Goal: Obtain resource: Download file/media

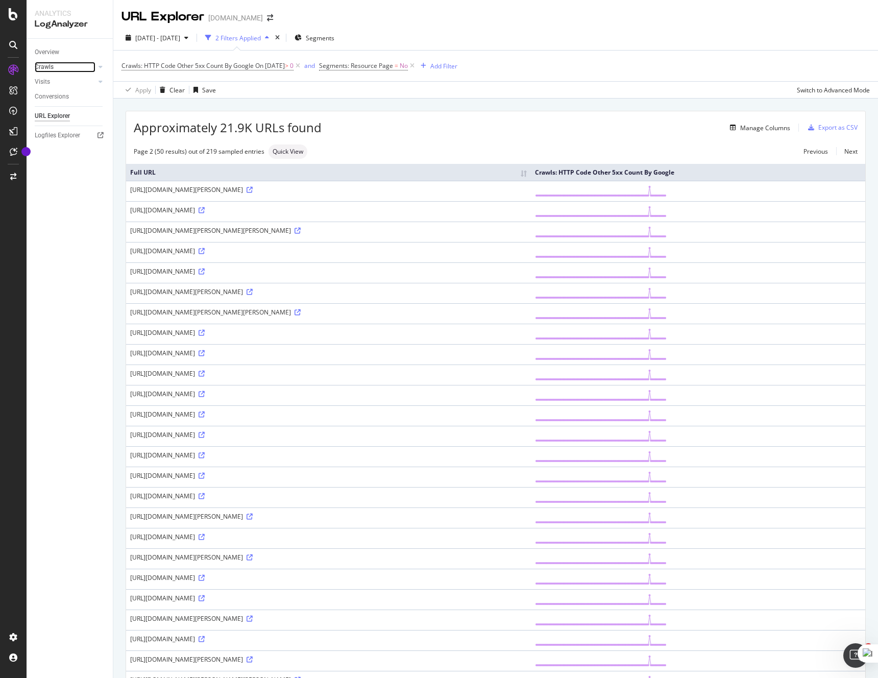
click at [80, 65] on link "Crawls" at bounding box center [65, 67] width 61 height 11
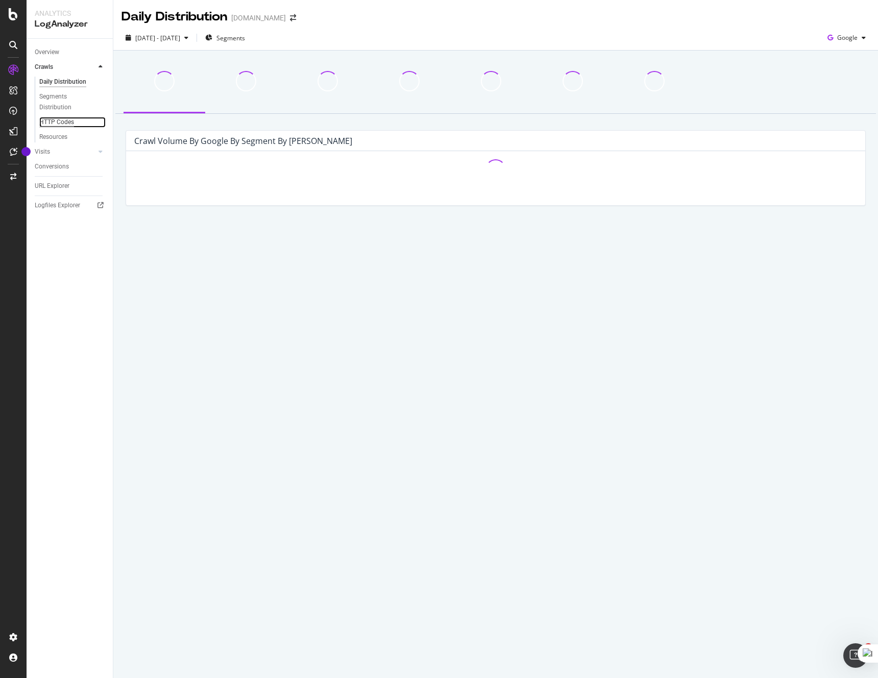
click at [64, 122] on div "HTTP Codes" at bounding box center [56, 122] width 35 height 11
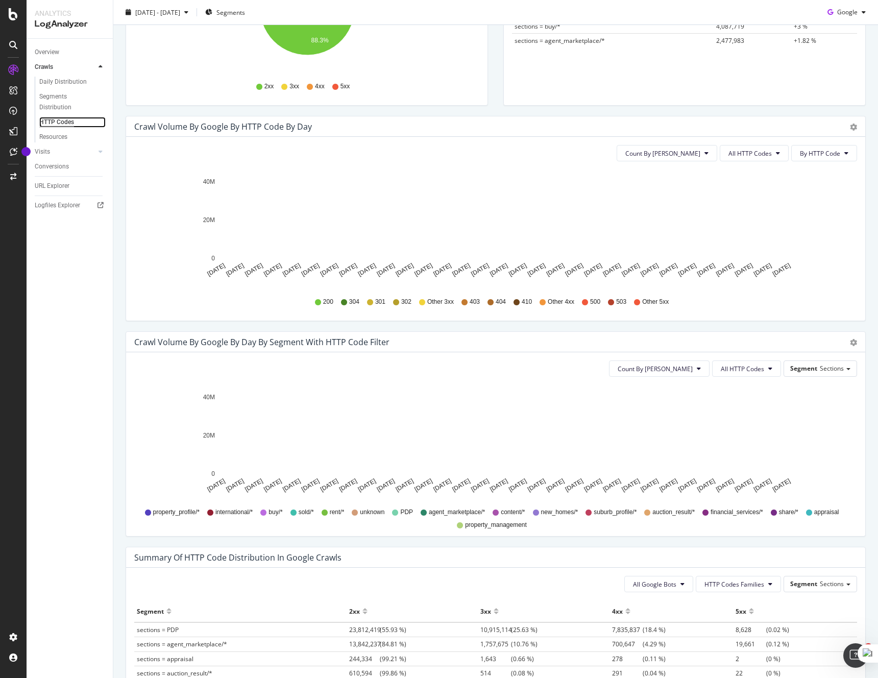
scroll to position [240, 0]
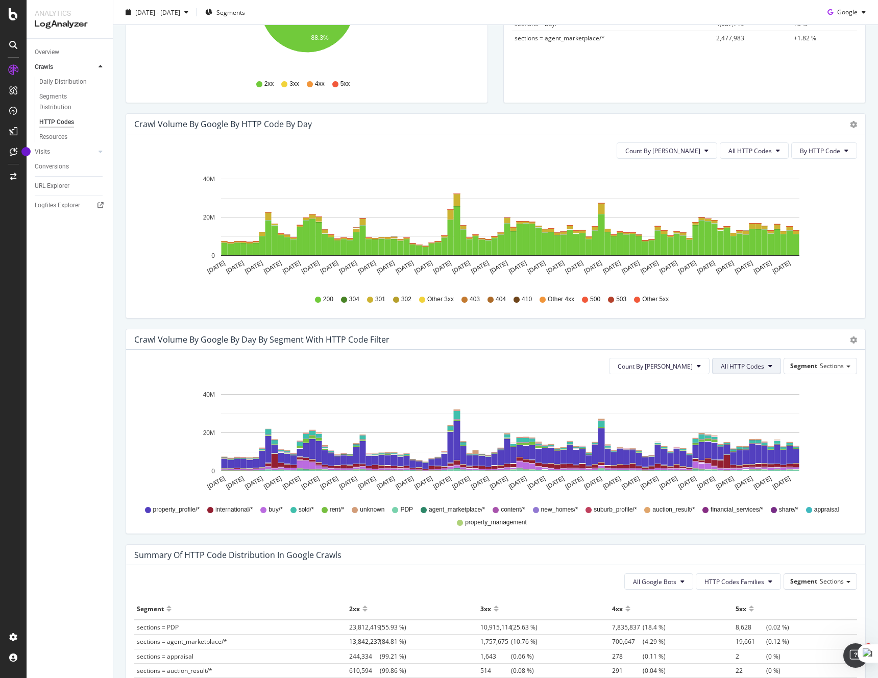
click at [743, 367] on span "All HTTP Codes" at bounding box center [742, 366] width 43 height 9
click at [747, 455] on span "429" at bounding box center [748, 454] width 52 height 9
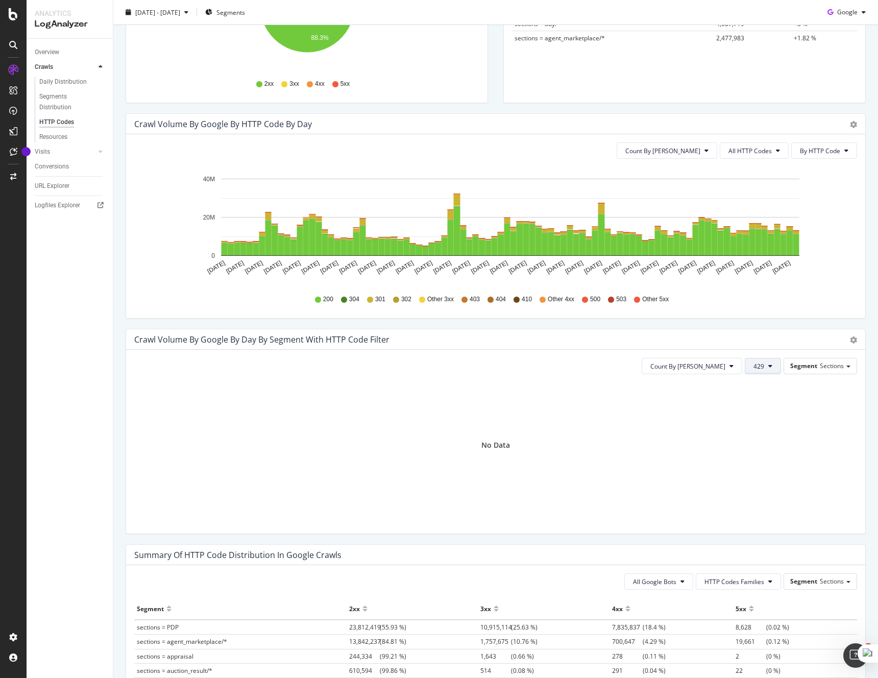
click at [760, 373] on button "429" at bounding box center [763, 366] width 36 height 16
click at [776, 404] on span "4xx family" at bounding box center [781, 403] width 52 height 9
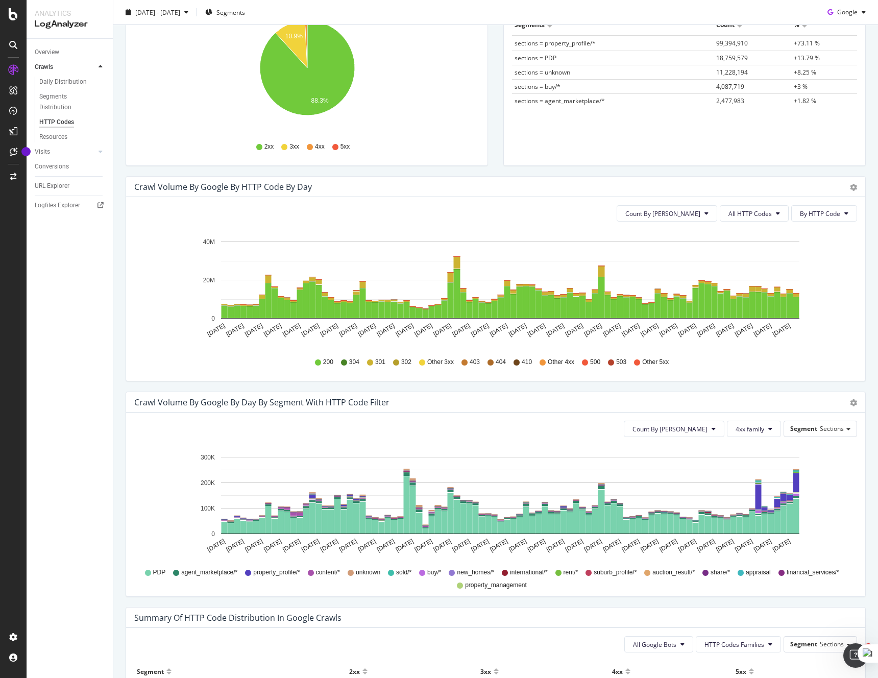
scroll to position [148, 0]
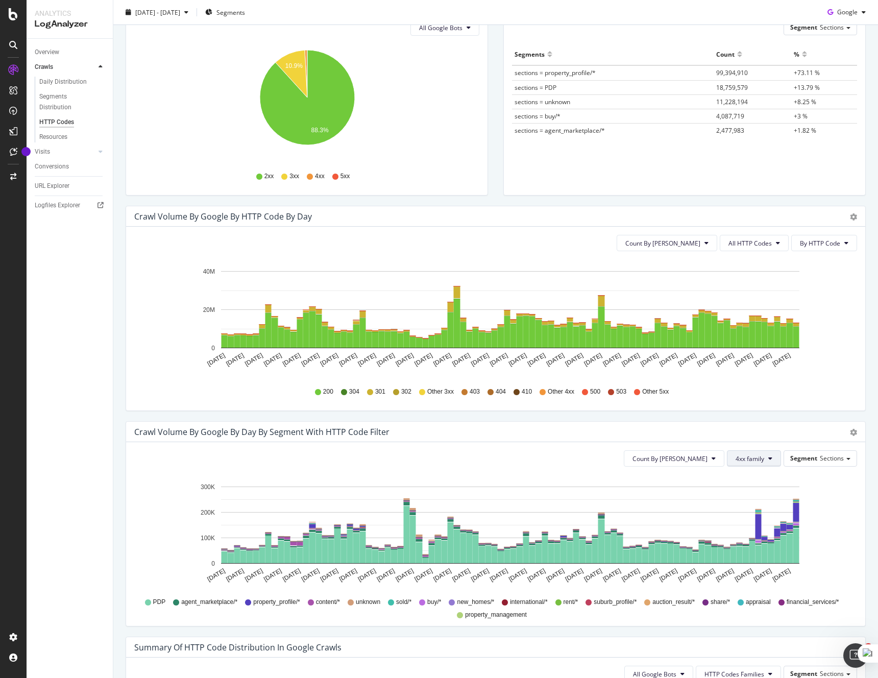
click at [754, 460] on span "4xx family" at bounding box center [750, 458] width 29 height 9
click at [758, 571] on span "404" at bounding box center [762, 573] width 52 height 9
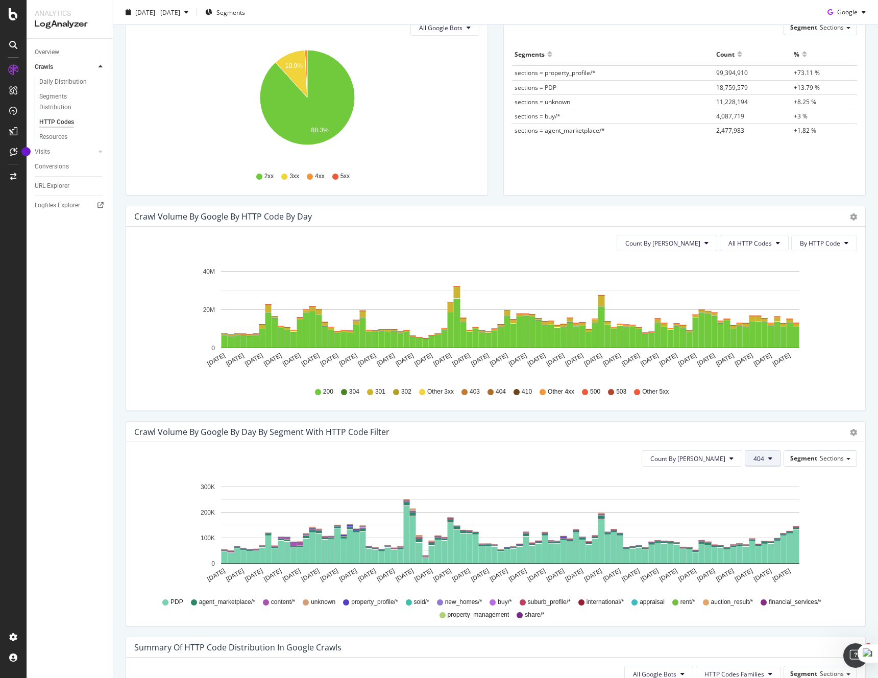
click at [766, 461] on button "404" at bounding box center [763, 458] width 36 height 16
click at [840, 578] on icon "[DATE] [DATE] [DATE] [DATE] [DATE] [DATE] [DATE] [DATE] [DATE] [DATE] [DATE] [D…" at bounding box center [495, 534] width 723 height 118
click at [771, 461] on icon at bounding box center [770, 458] width 4 height 6
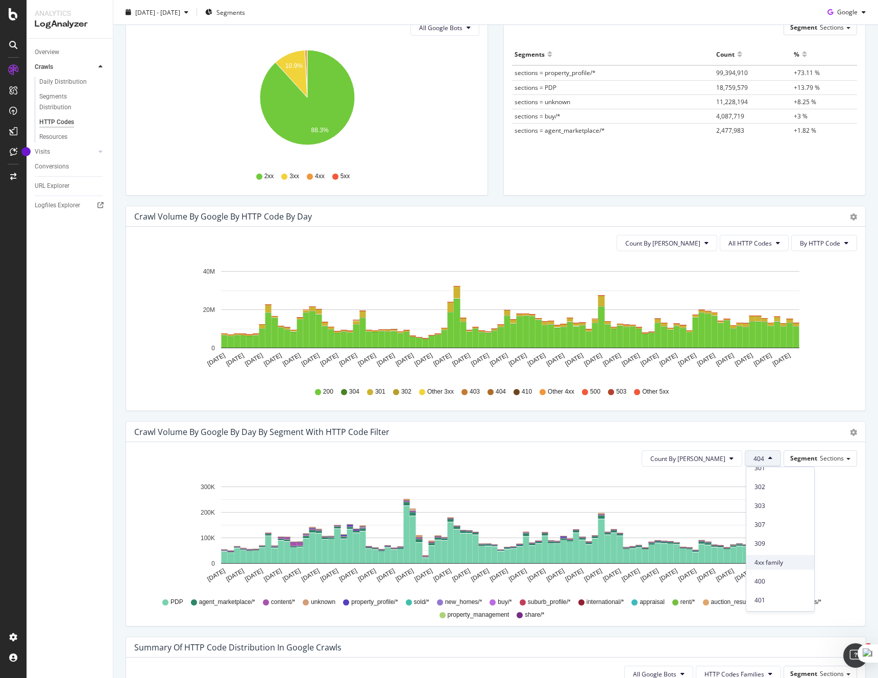
click at [786, 560] on span "4xx family" at bounding box center [781, 562] width 52 height 9
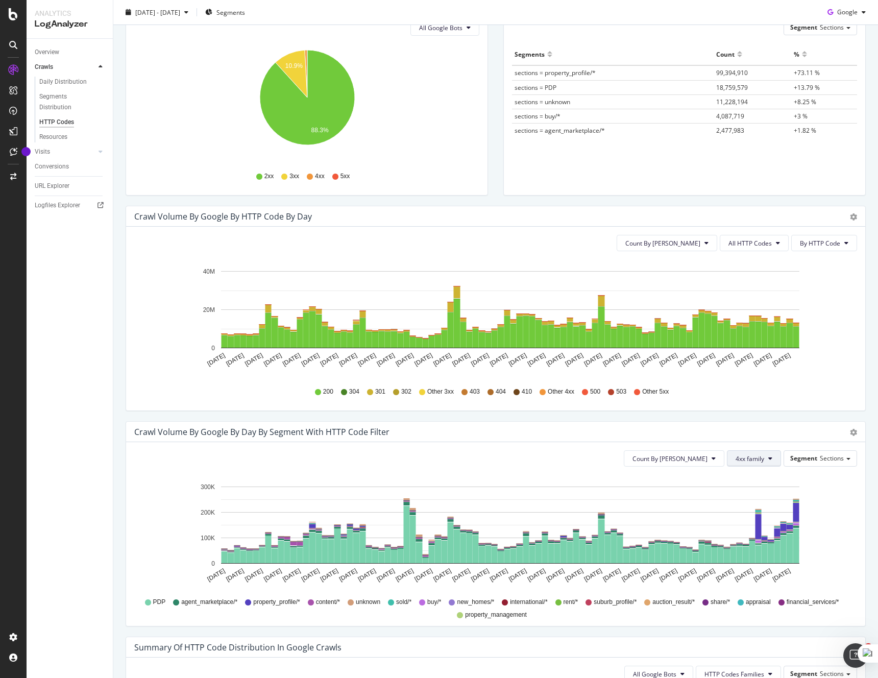
click at [769, 461] on icon at bounding box center [770, 458] width 4 height 6
click at [764, 584] on span "404" at bounding box center [762, 588] width 52 height 9
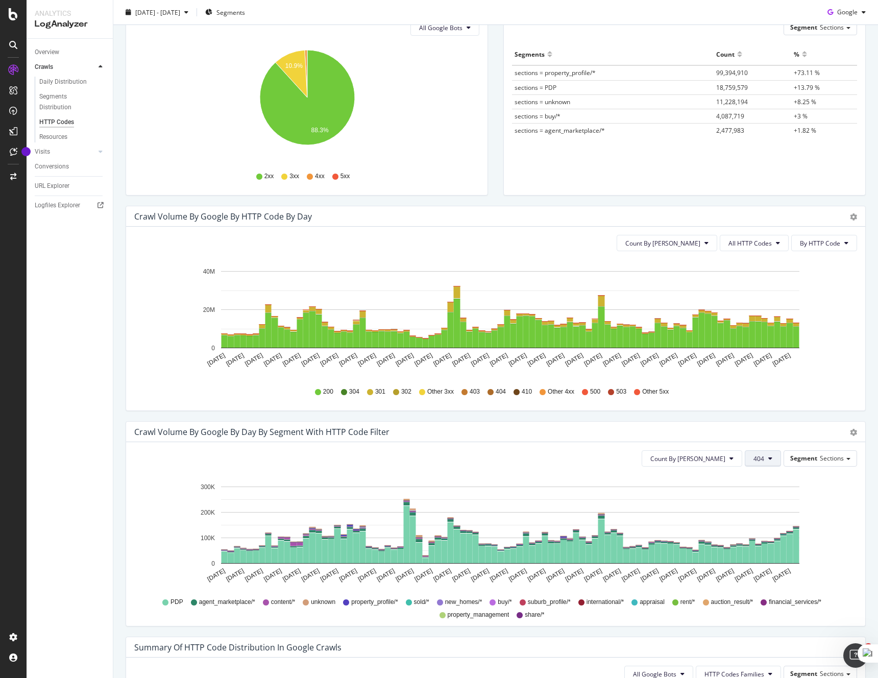
click at [768, 459] on button "404" at bounding box center [763, 458] width 36 height 16
click at [776, 557] on span "400" at bounding box center [781, 561] width 52 height 9
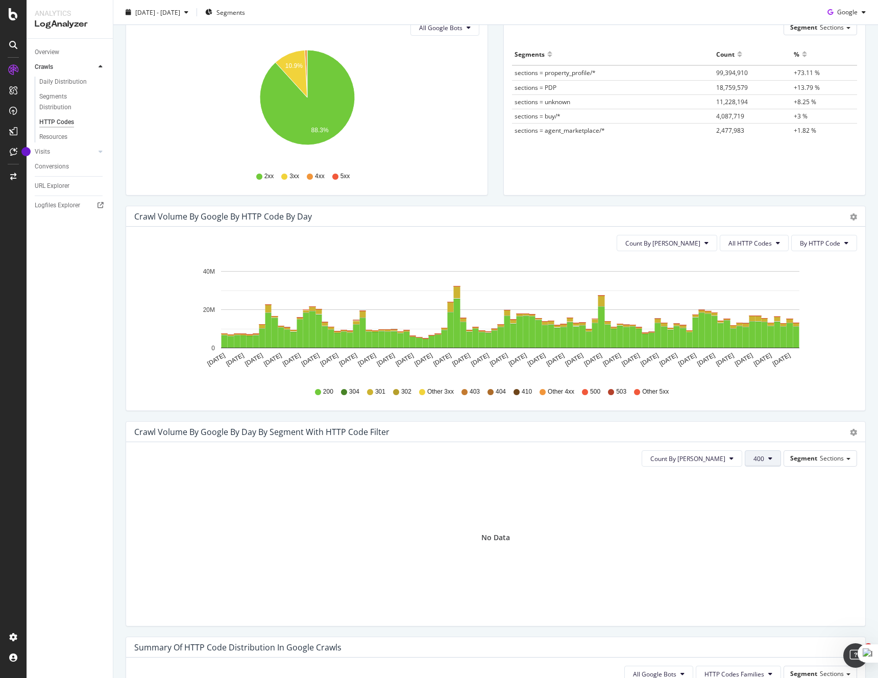
click at [765, 463] on button "400" at bounding box center [763, 458] width 36 height 16
click at [780, 583] on span "401" at bounding box center [781, 586] width 52 height 9
click at [767, 460] on button "401" at bounding box center [763, 458] width 36 height 16
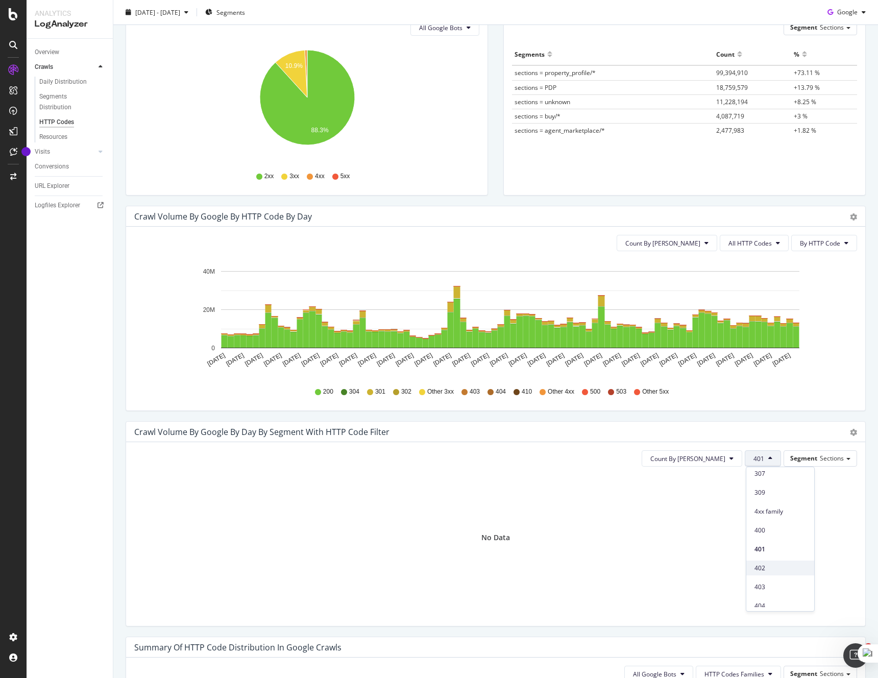
click at [784, 567] on span "402" at bounding box center [781, 568] width 52 height 9
click at [764, 456] on span "402" at bounding box center [759, 458] width 11 height 9
click at [780, 576] on span "403" at bounding box center [781, 578] width 52 height 9
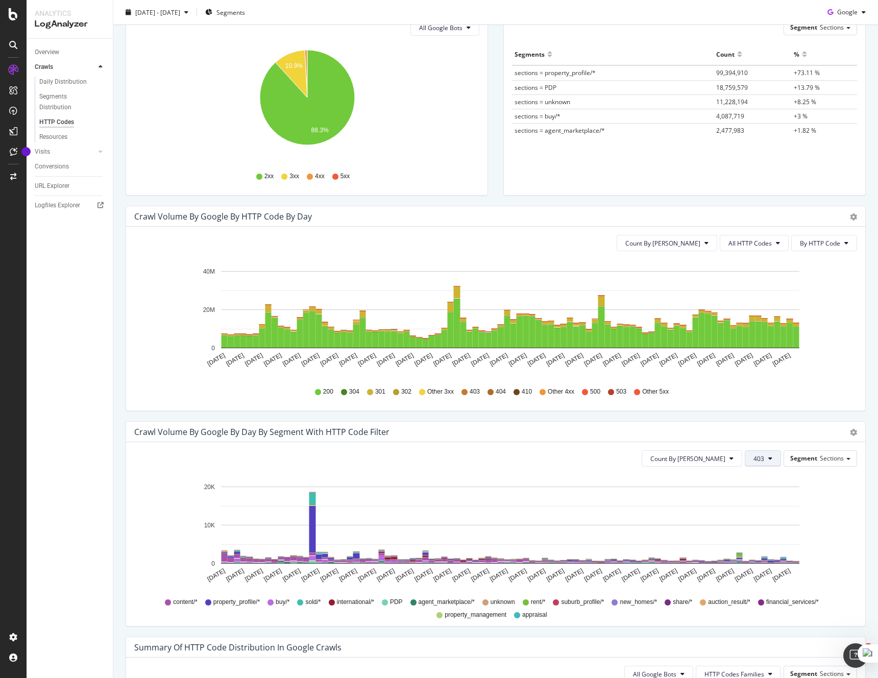
click at [764, 459] on span "403" at bounding box center [759, 458] width 11 height 9
click at [779, 577] on span "404" at bounding box center [781, 579] width 52 height 9
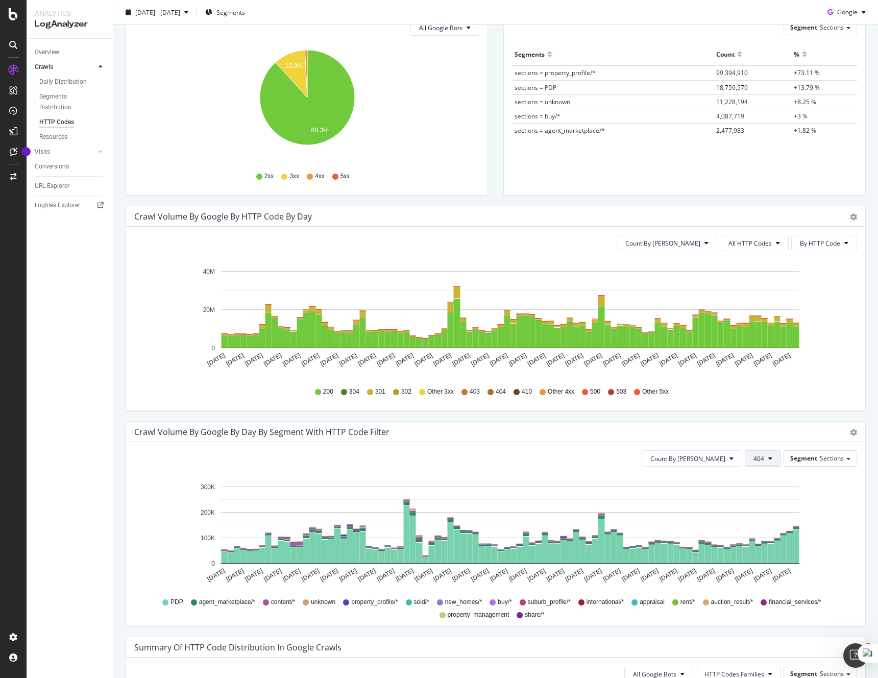
click at [765, 461] on button "404" at bounding box center [763, 458] width 36 height 16
click at [778, 563] on span "405" at bounding box center [781, 565] width 52 height 9
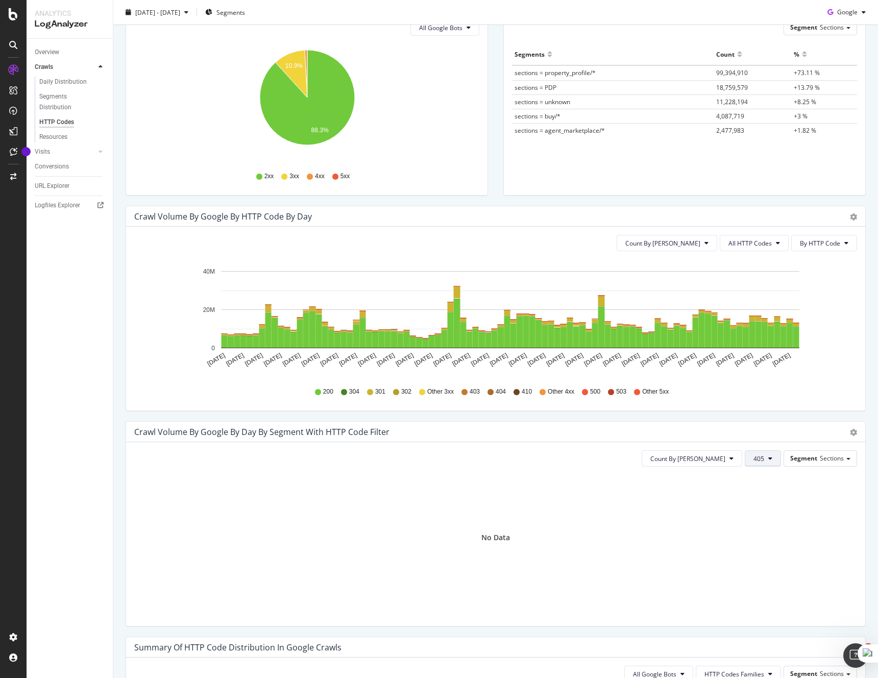
click at [760, 462] on span "405" at bounding box center [759, 458] width 11 height 9
click at [785, 575] on span "410" at bounding box center [781, 573] width 52 height 9
click at [777, 457] on button "410" at bounding box center [763, 458] width 36 height 16
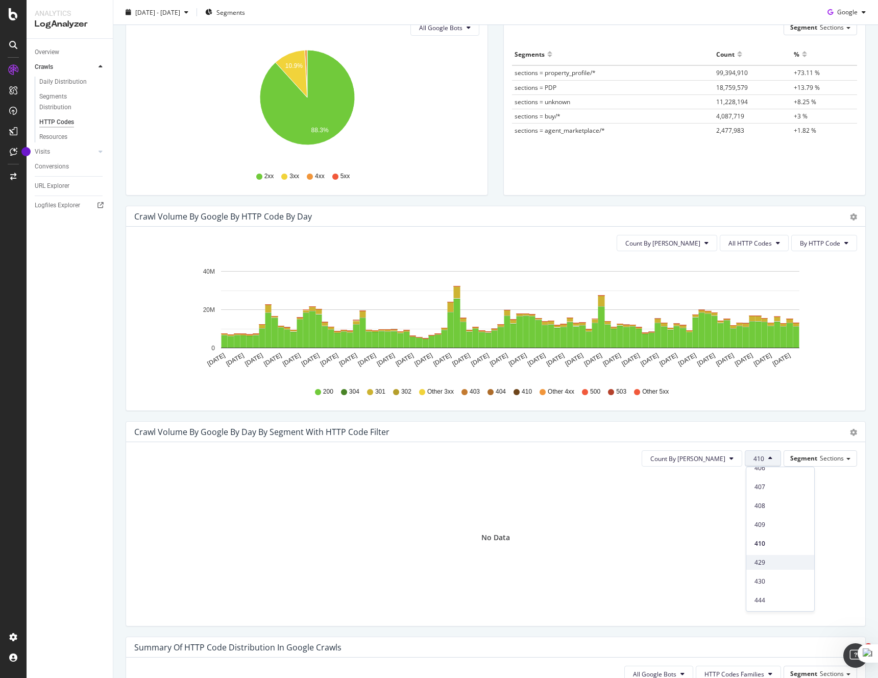
click at [784, 565] on span "429" at bounding box center [781, 562] width 52 height 9
click at [767, 461] on button "429" at bounding box center [763, 458] width 36 height 16
click at [784, 498] on span "4xx family" at bounding box center [781, 498] width 52 height 9
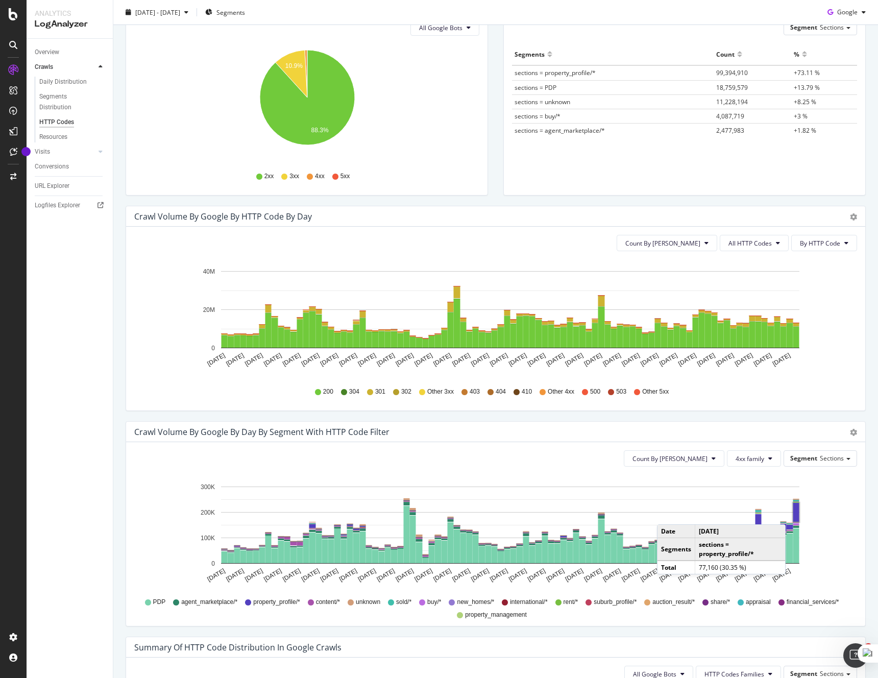
click at [796, 514] on rect "A chart." at bounding box center [796, 512] width 6 height 19
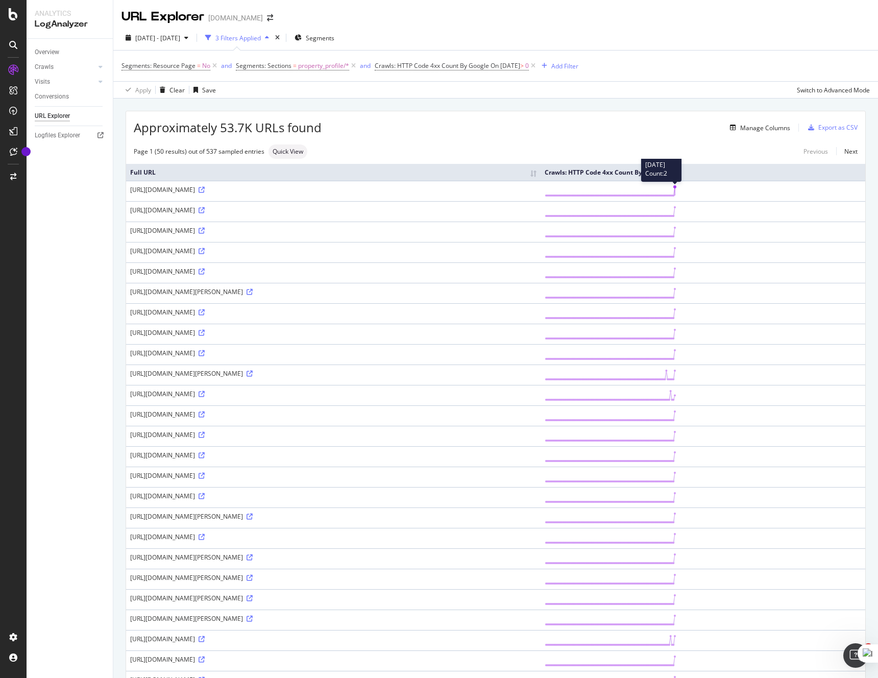
click at [677, 188] on icon at bounding box center [611, 191] width 132 height 12
click at [205, 188] on icon at bounding box center [202, 190] width 6 height 6
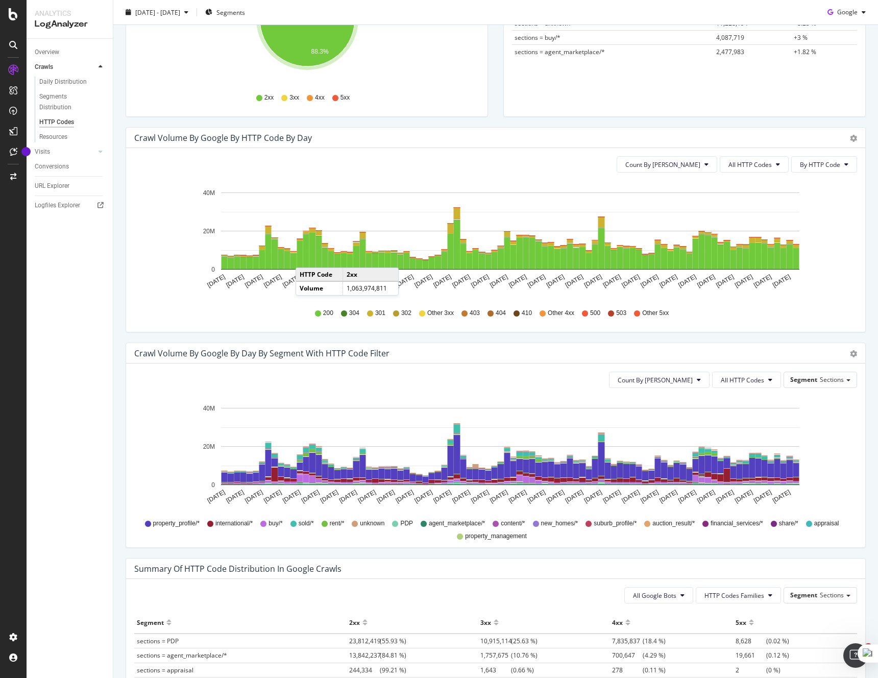
scroll to position [181, 0]
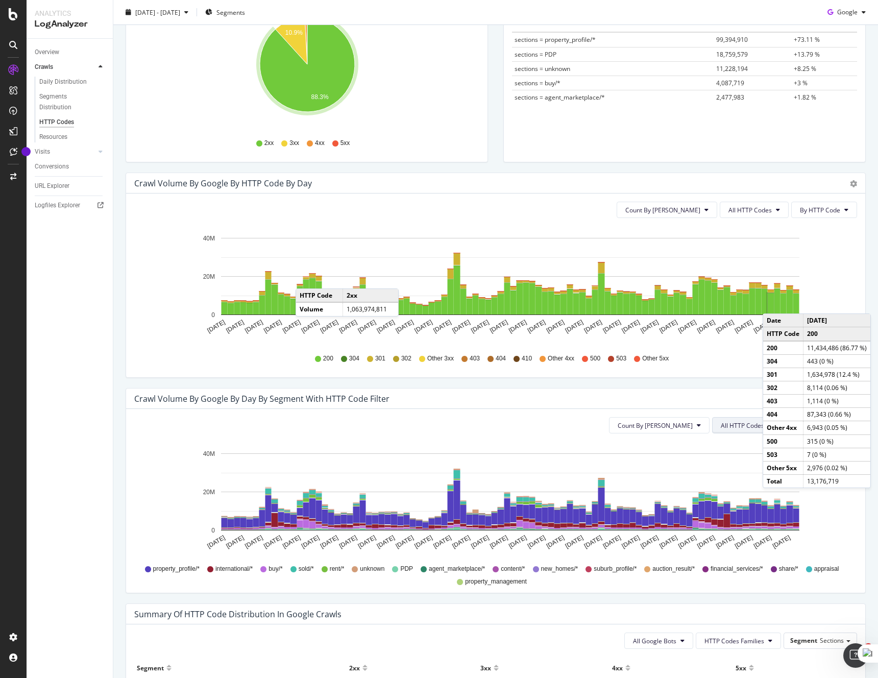
click at [737, 425] on span "All HTTP Codes" at bounding box center [742, 425] width 43 height 9
click at [742, 522] on span "4xx family" at bounding box center [748, 522] width 52 height 9
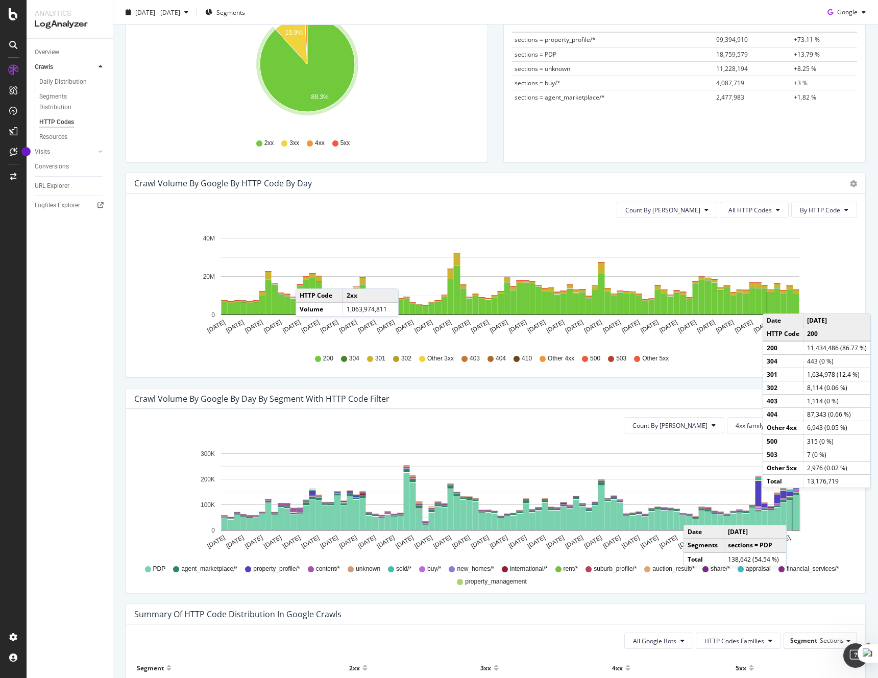
click at [797, 515] on rect "A chart." at bounding box center [796, 512] width 6 height 35
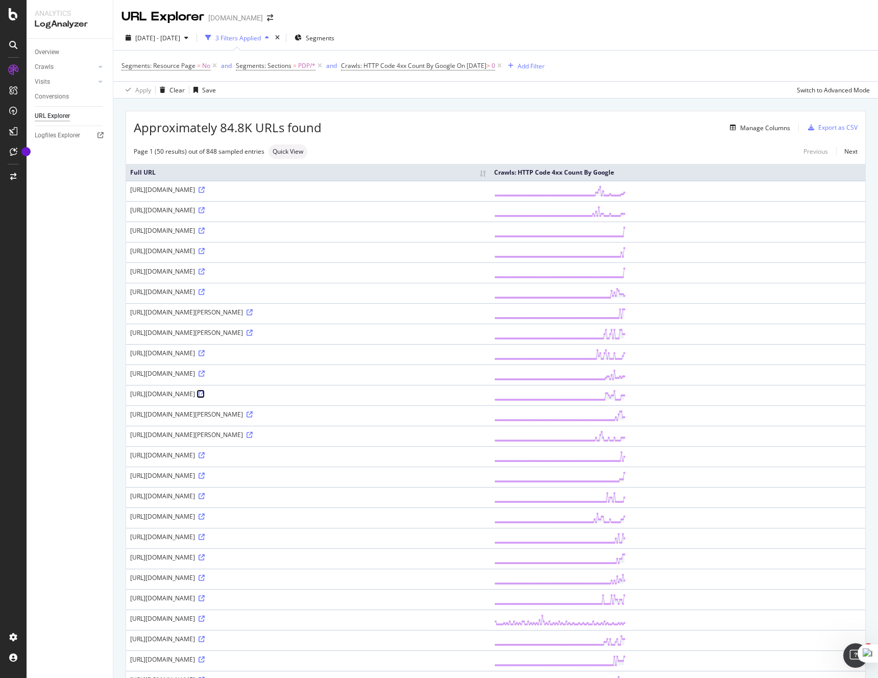
click at [205, 395] on icon at bounding box center [202, 394] width 6 height 6
click at [205, 497] on icon at bounding box center [202, 496] width 6 height 6
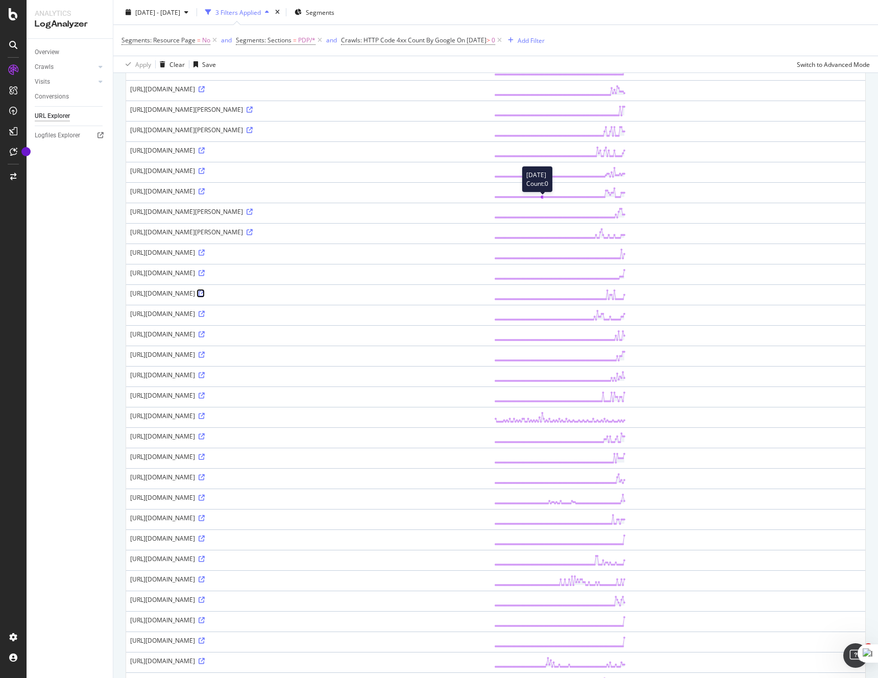
scroll to position [336, 0]
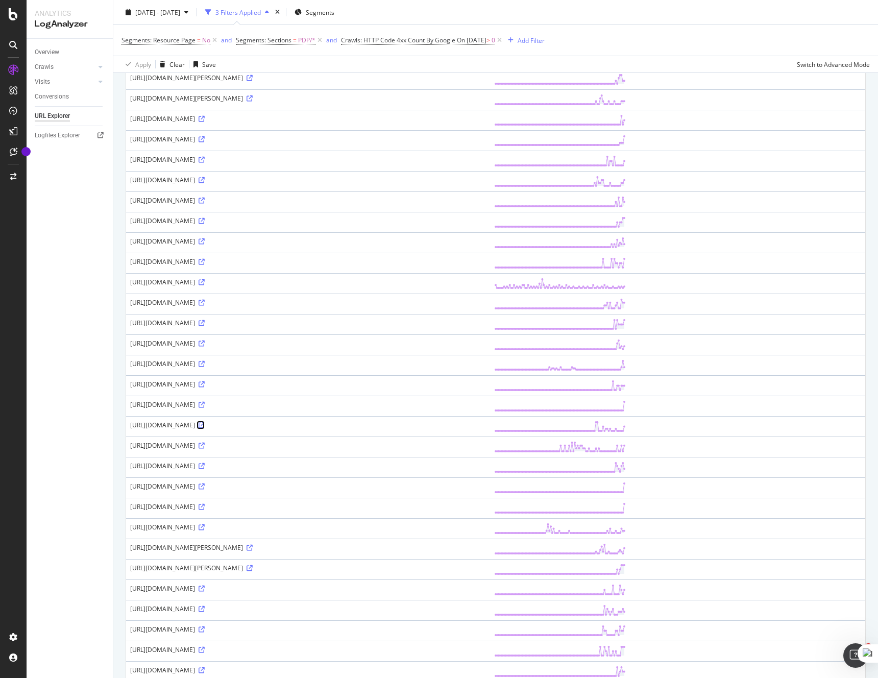
click at [205, 426] on icon at bounding box center [202, 425] width 6 height 6
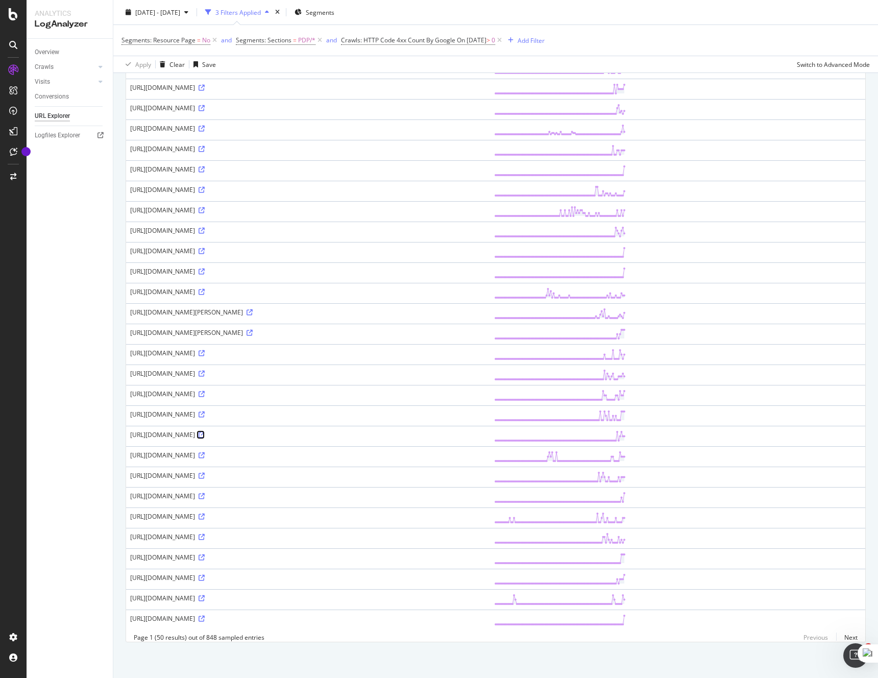
click at [205, 435] on icon at bounding box center [202, 435] width 6 height 6
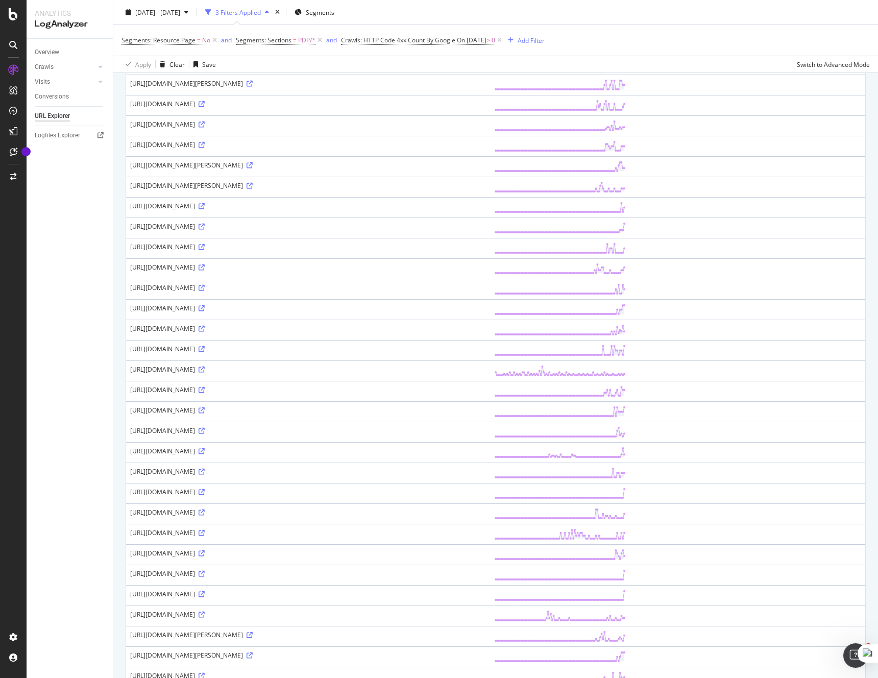
scroll to position [0, 0]
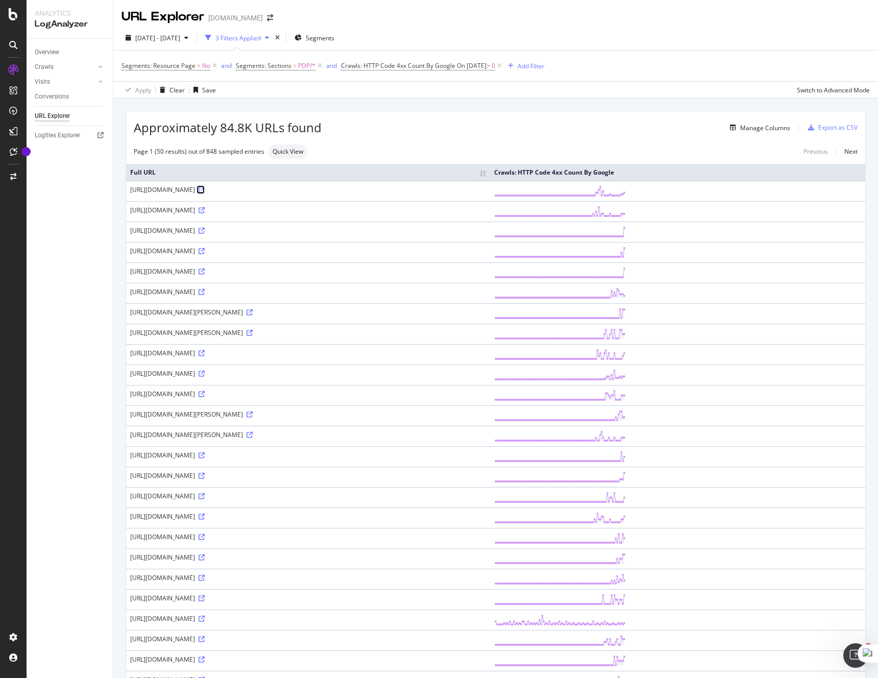
click at [205, 190] on icon at bounding box center [202, 190] width 6 height 6
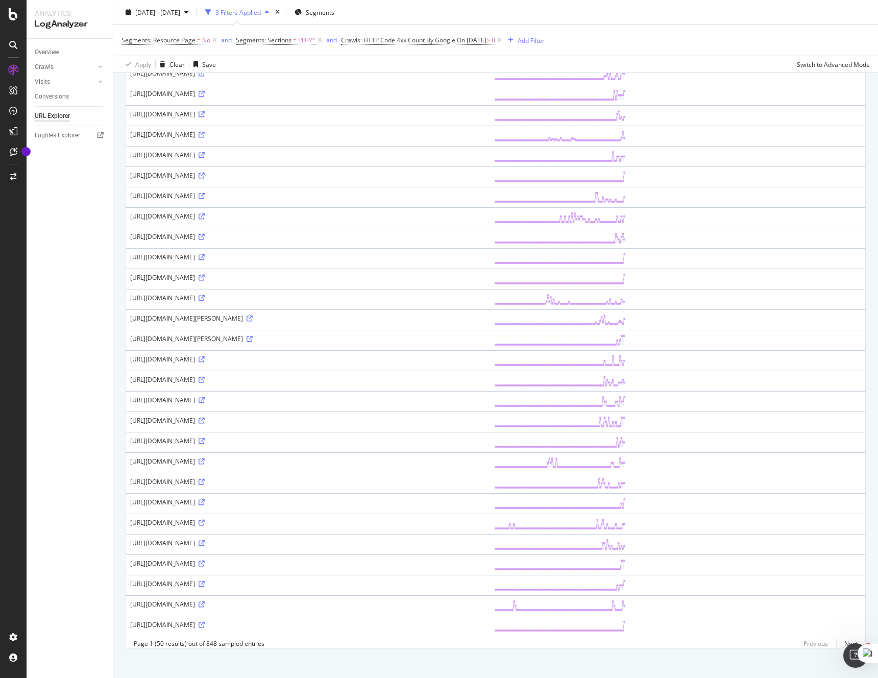
scroll to position [572, 0]
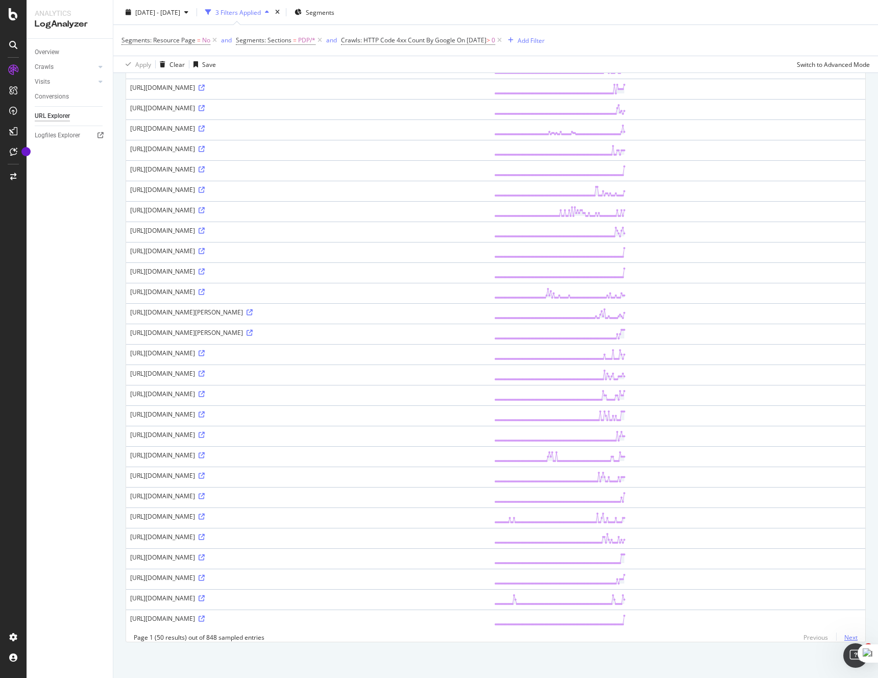
click at [852, 638] on link "Next" at bounding box center [846, 637] width 21 height 15
click at [205, 620] on icon at bounding box center [202, 619] width 6 height 6
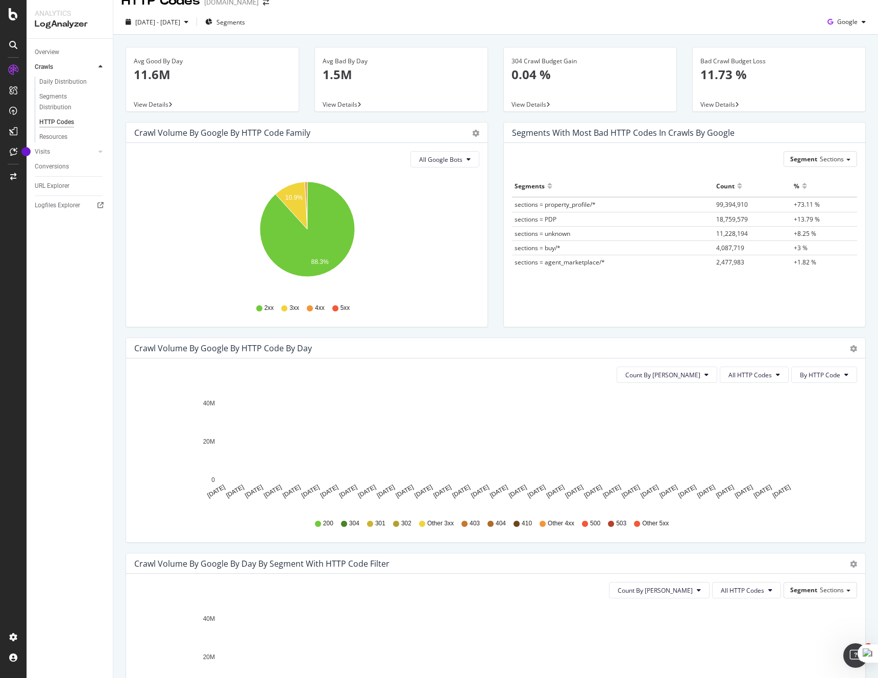
scroll to position [15, 0]
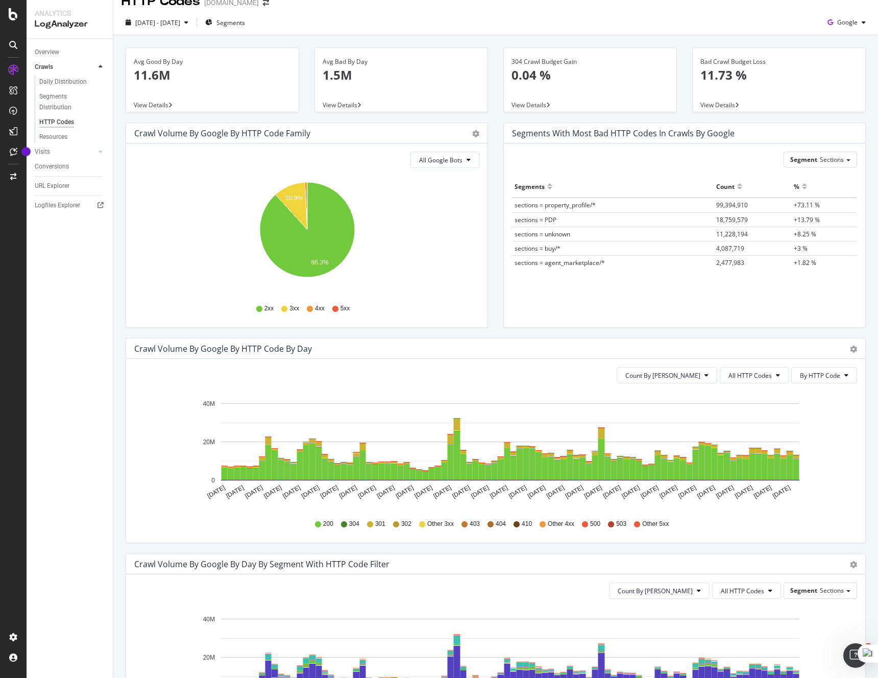
click at [749, 385] on div "Count By Day All HTTP Codes By HTTP Code Hold CMD (⌘) while clicking to filter …" at bounding box center [495, 451] width 739 height 184
click at [749, 376] on span "All HTTP Codes" at bounding box center [750, 375] width 43 height 9
click at [755, 469] on span "4xx family" at bounding box center [756, 471] width 52 height 9
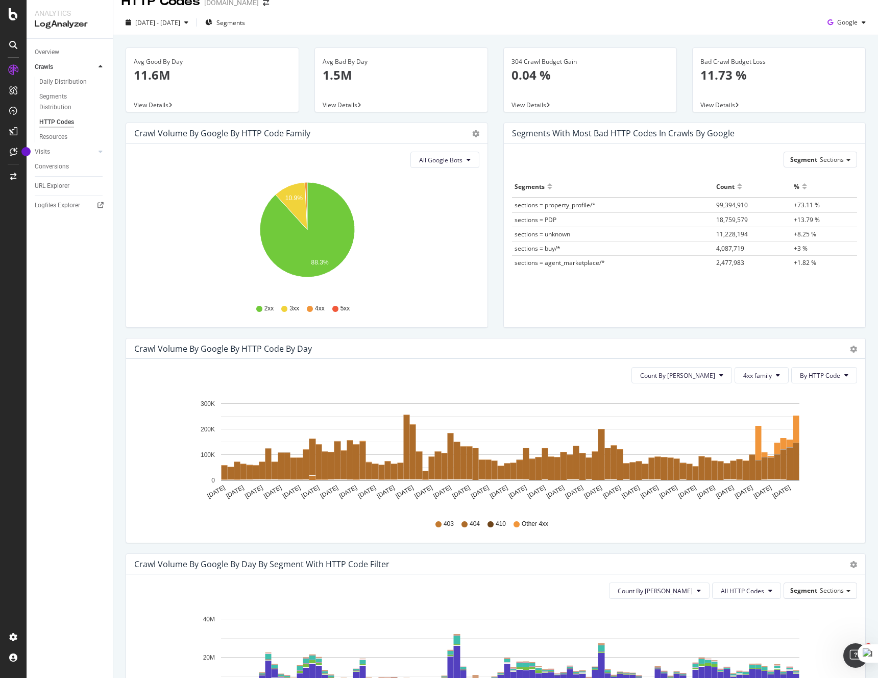
click at [825, 435] on icon "[DATE] [DATE] [DATE] [DATE] [DATE] [DATE] [DATE] [DATE] [DATE] [DATE] [DATE] [D…" at bounding box center [495, 451] width 723 height 118
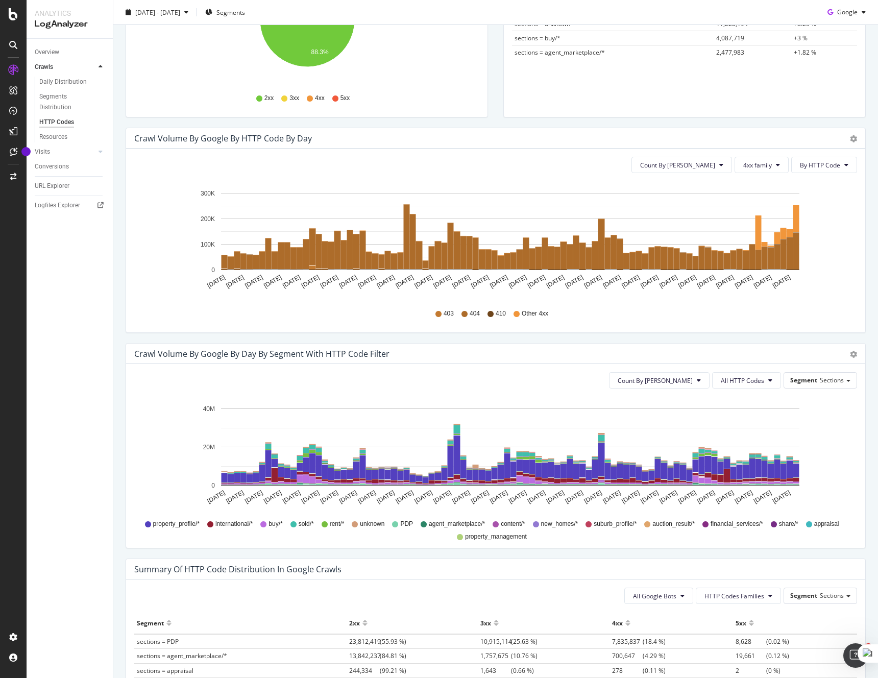
scroll to position [259, 0]
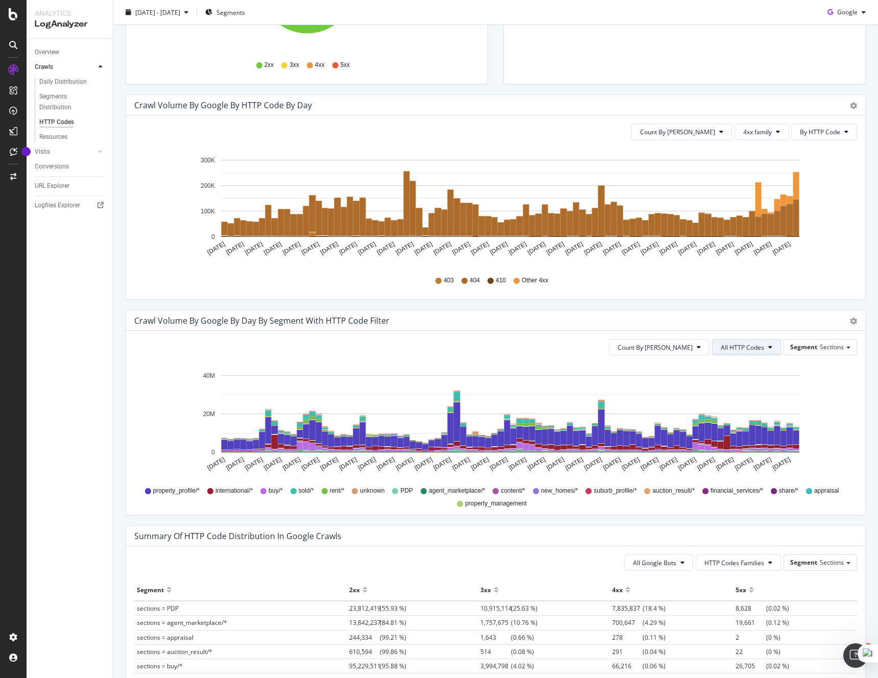
click at [759, 349] on span "All HTTP Codes" at bounding box center [742, 347] width 43 height 9
click at [745, 423] on span "4xx family" at bounding box center [748, 422] width 52 height 9
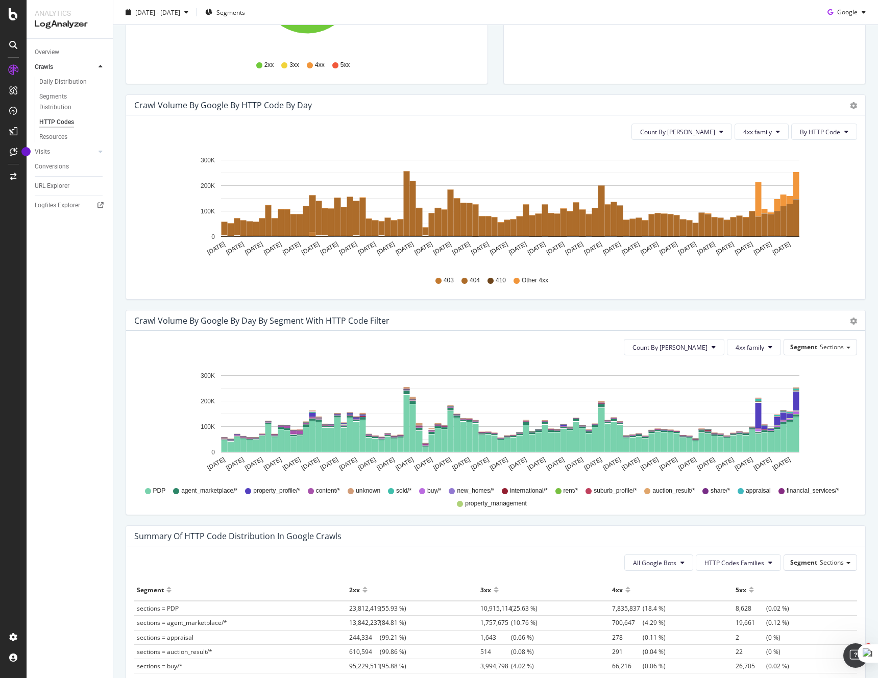
click at [838, 439] on icon "[DATE] [DATE] [DATE] [DATE] [DATE] [DATE] [DATE] [DATE] [DATE] [DATE] [DATE] [D…" at bounding box center [495, 423] width 723 height 118
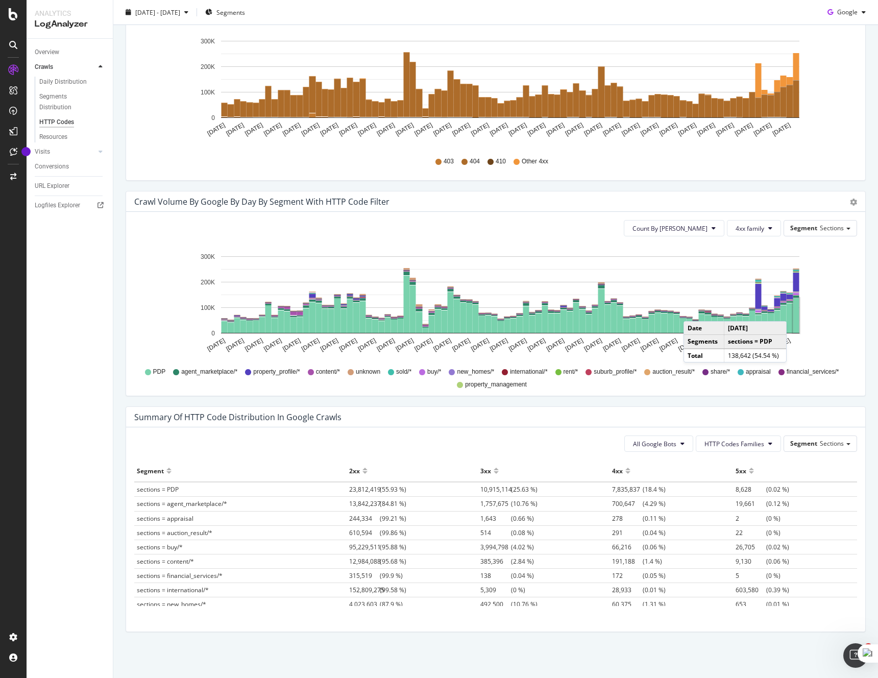
click at [797, 311] on rect "A chart." at bounding box center [796, 315] width 6 height 35
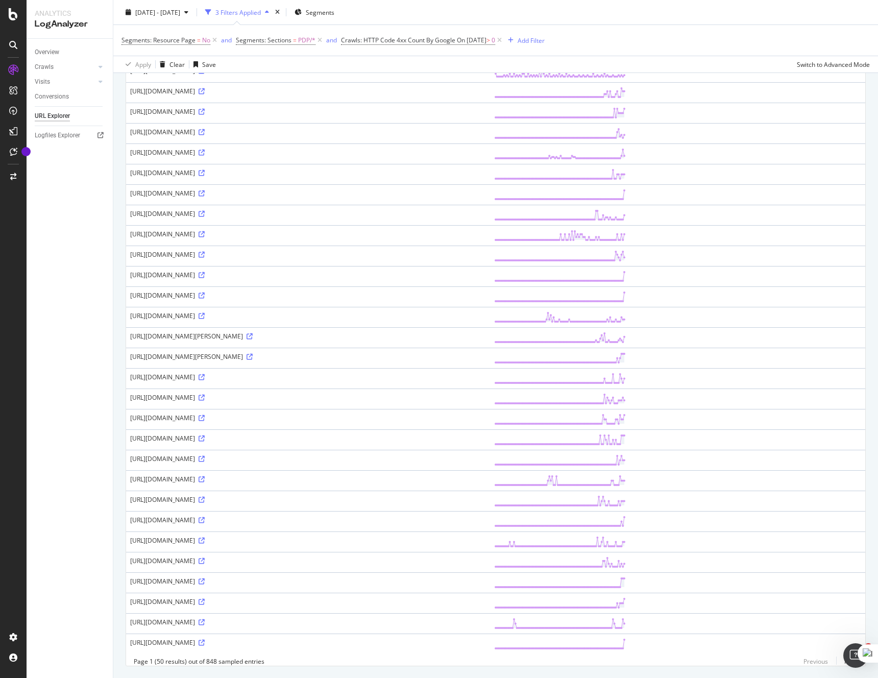
scroll to position [572, 0]
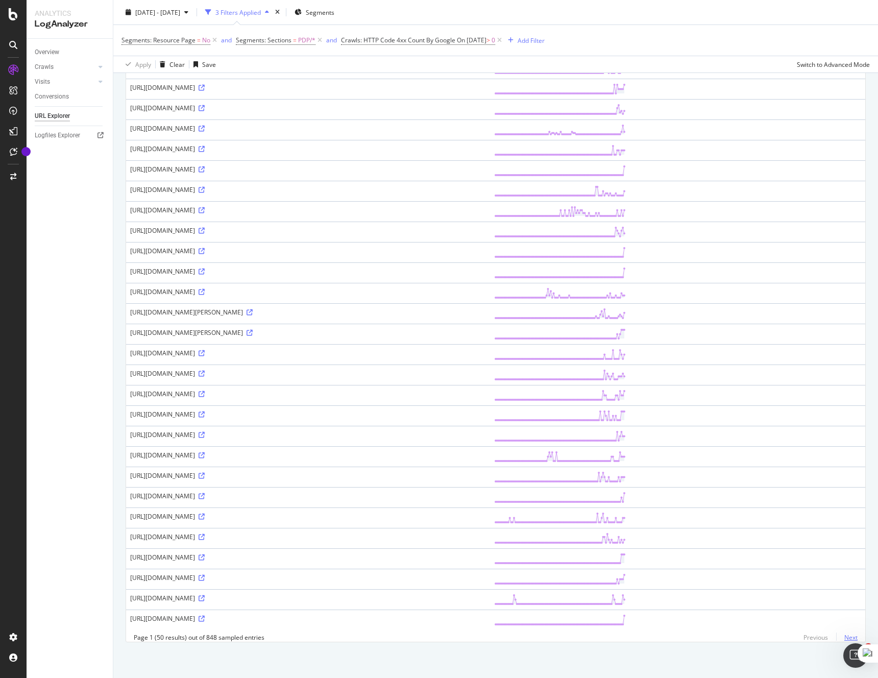
click at [852, 635] on link "Next" at bounding box center [846, 637] width 21 height 15
click at [850, 637] on link "Next" at bounding box center [846, 637] width 21 height 15
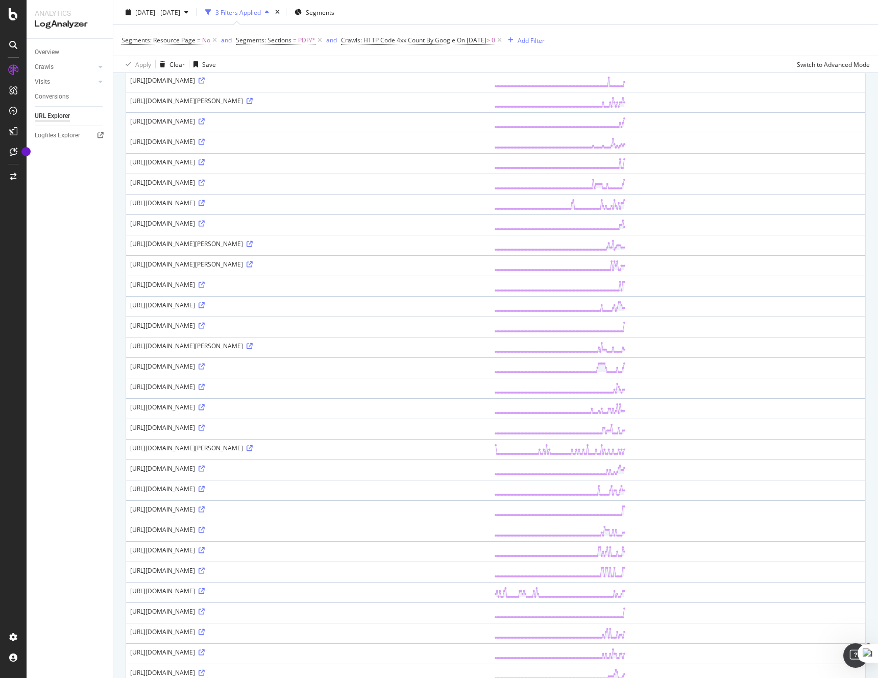
scroll to position [0, 0]
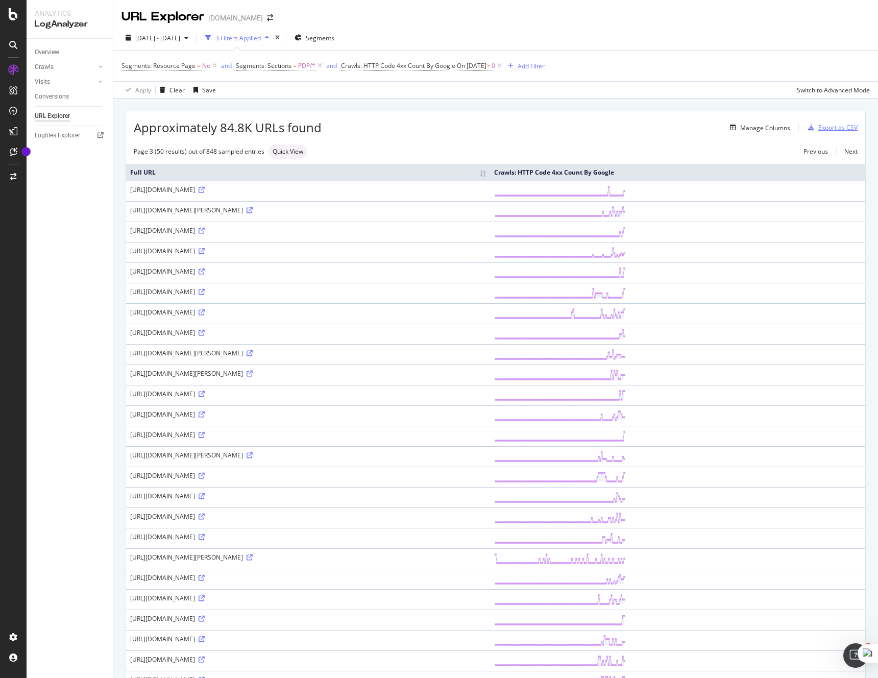
click at [843, 125] on div "Export as CSV" at bounding box center [837, 127] width 39 height 9
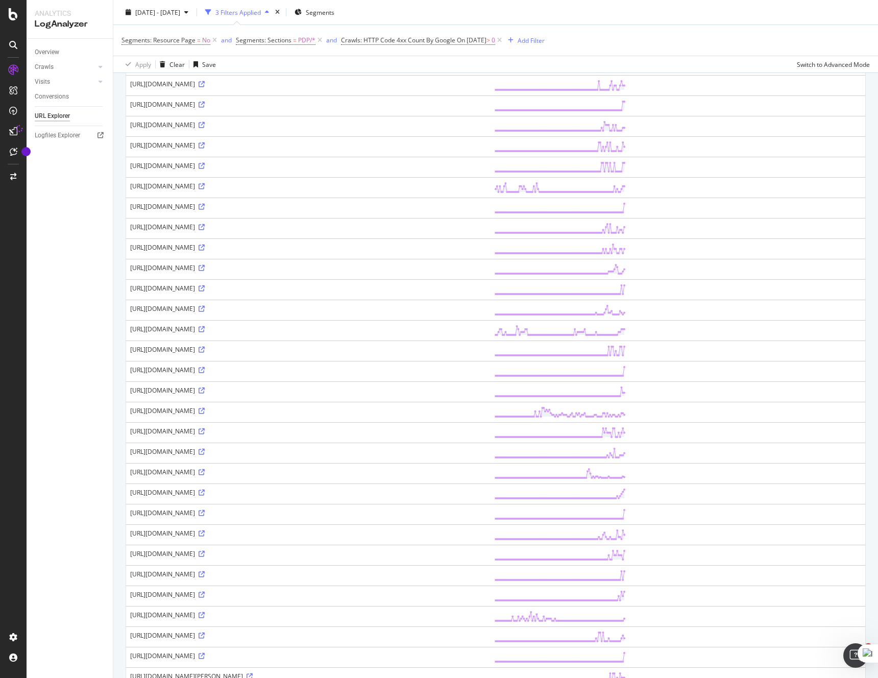
scroll to position [572, 0]
